Goal: Find specific page/section

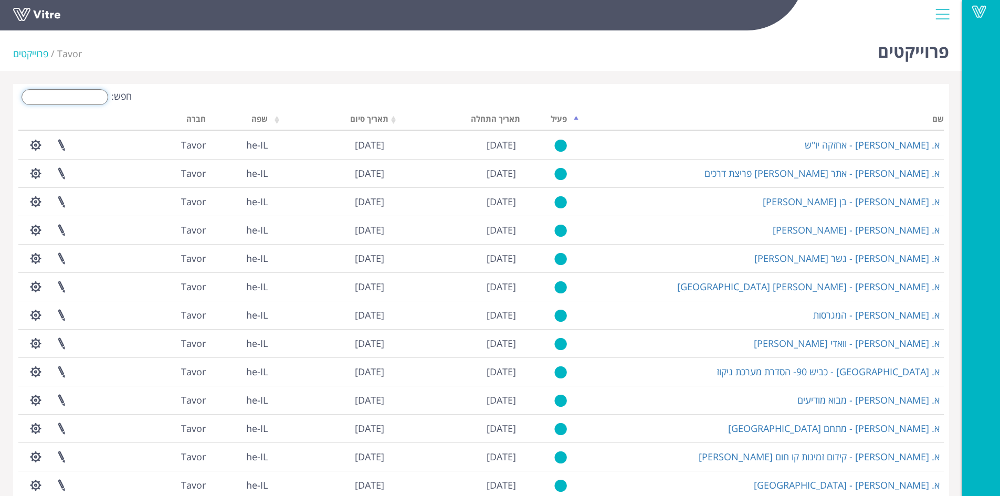
click at [82, 94] on input "חפש:" at bounding box center [65, 97] width 87 height 16
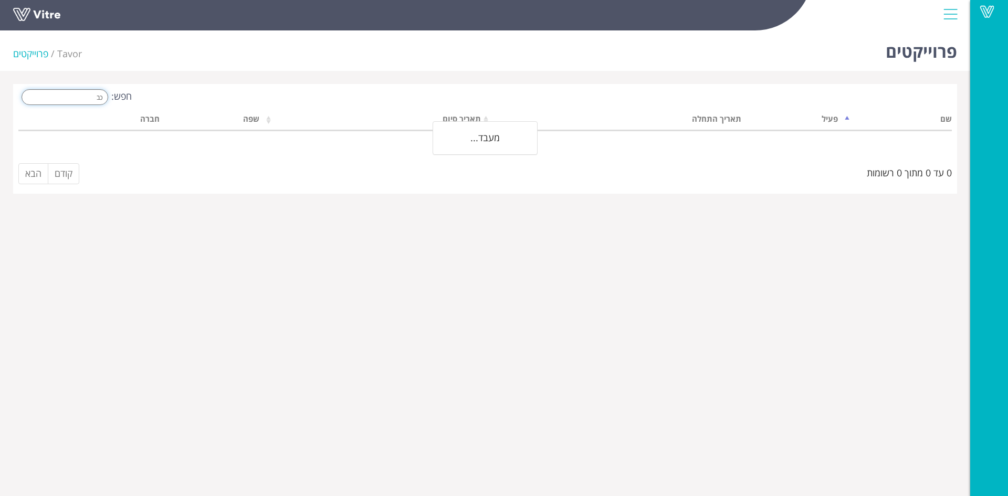
type input "כ"
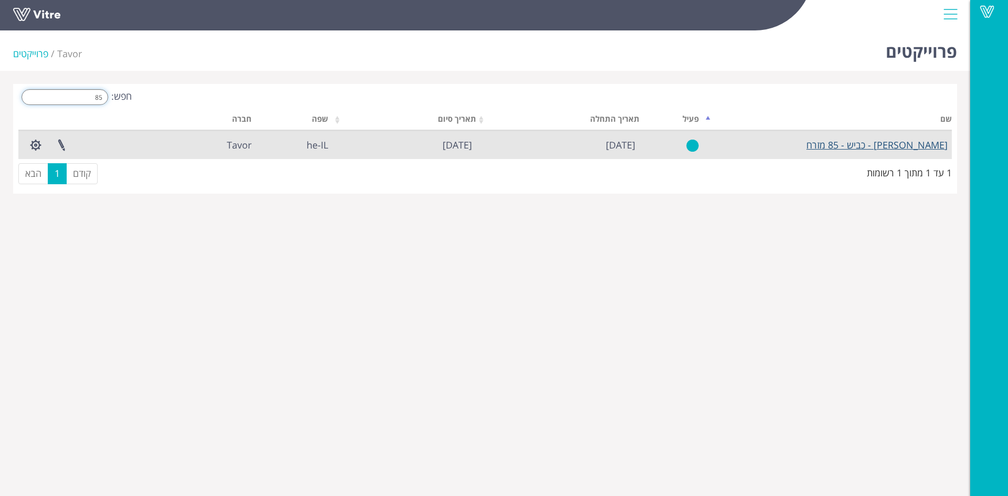
type input "85"
click at [905, 144] on link "[PERSON_NAME] - כביש - 85 מזרח" at bounding box center [876, 145] width 141 height 13
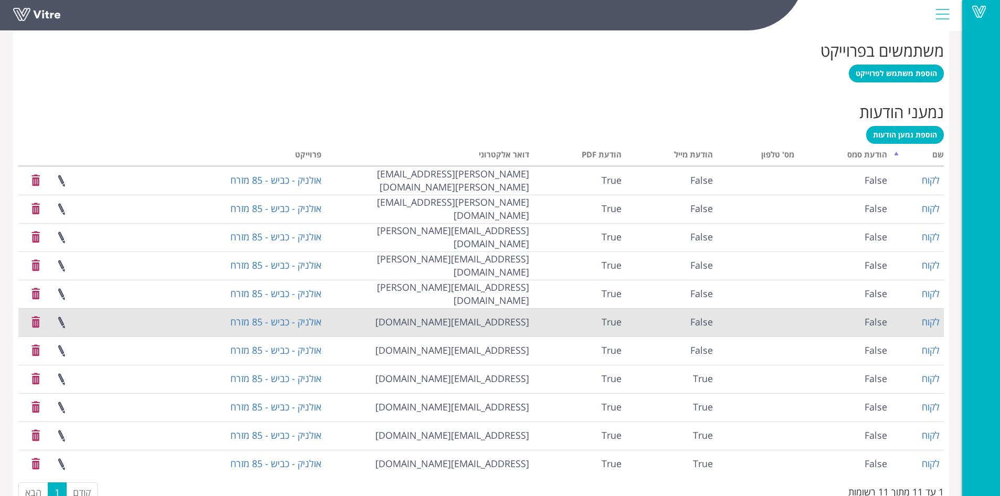
scroll to position [654, 0]
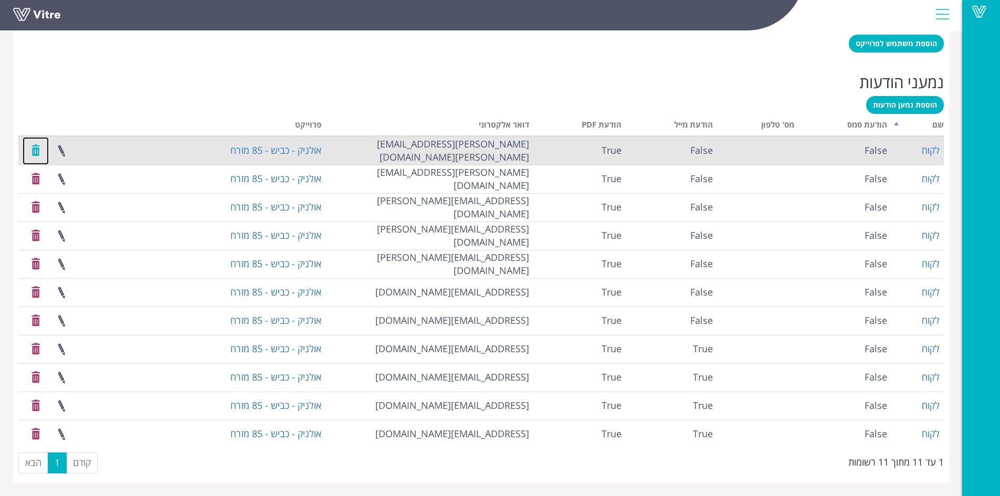
click at [36, 151] on link at bounding box center [36, 151] width 26 height 28
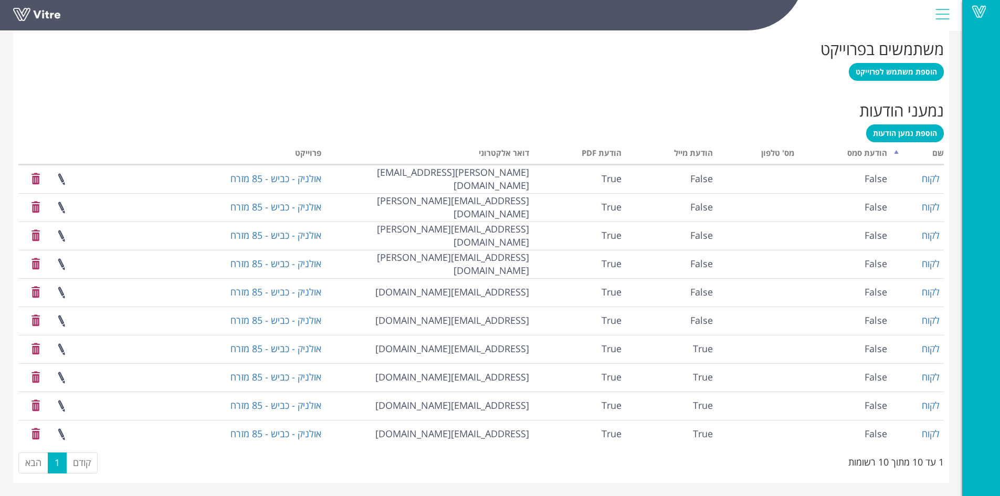
scroll to position [625, 0]
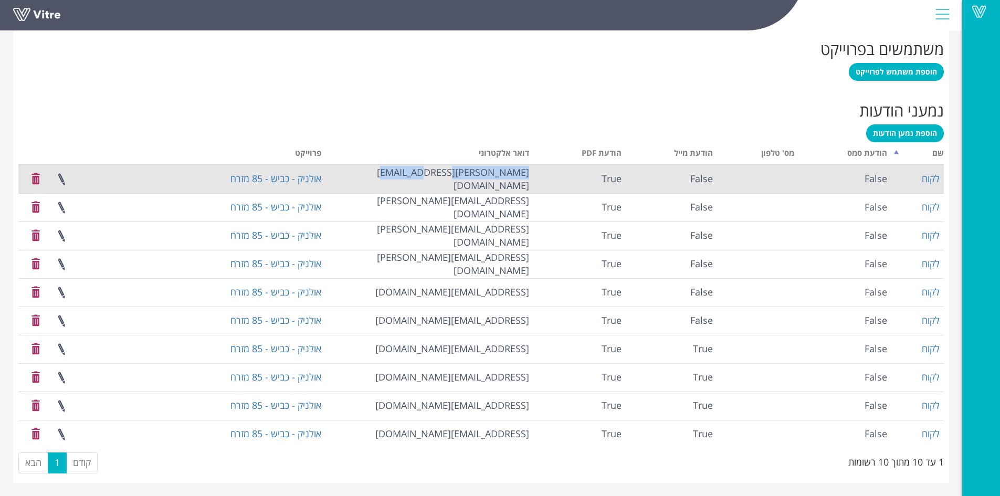
drag, startPoint x: 425, startPoint y: 175, endPoint x: 552, endPoint y: 178, distance: 127.1
click at [552, 178] on tr "לקוח False False True [PERSON_NAME][EMAIL_ADDRESS][DOMAIN_NAME] אולניק - כביש -…" at bounding box center [480, 179] width 925 height 28
copy tr "[PERSON_NAME][EMAIL_ADDRESS][DOMAIN_NAME]"
